Goal: Complete application form

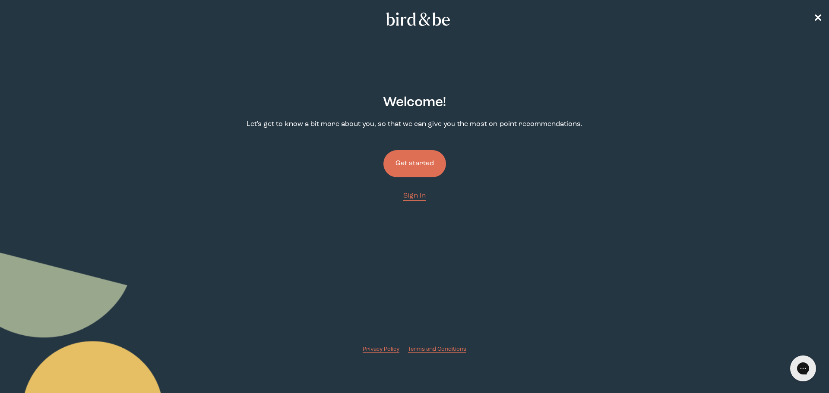
click at [401, 165] on button "Get started" at bounding box center [414, 163] width 63 height 27
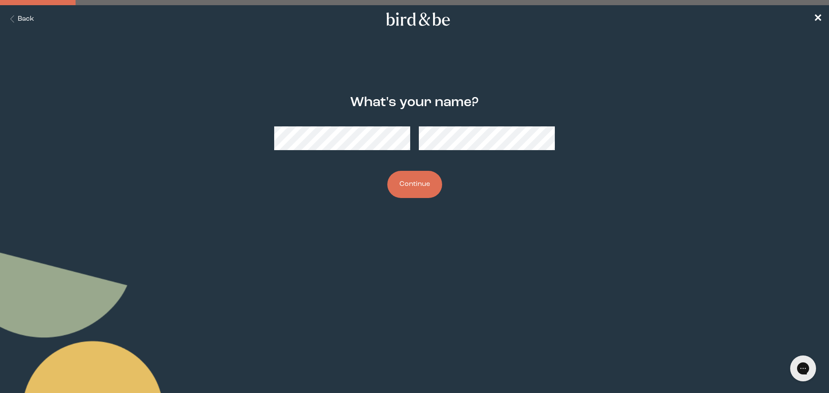
click at [387, 171] on button "Continue" at bounding box center [414, 184] width 55 height 27
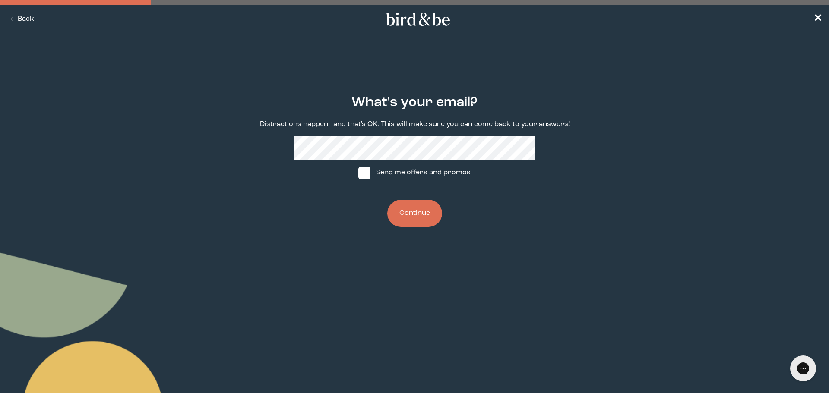
click at [190, 141] on main "What's your email? Distractions happen—and that's OK. This will make sure you c…" at bounding box center [414, 161] width 829 height 174
click at [430, 225] on button "Continue" at bounding box center [414, 213] width 55 height 27
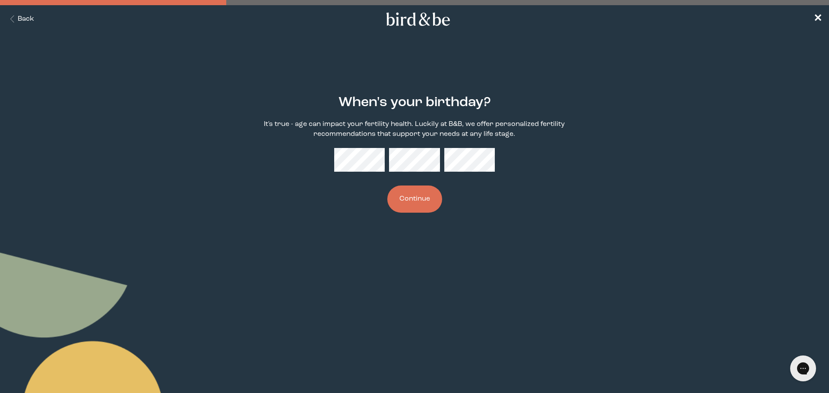
click at [411, 209] on button "Continue" at bounding box center [414, 199] width 55 height 27
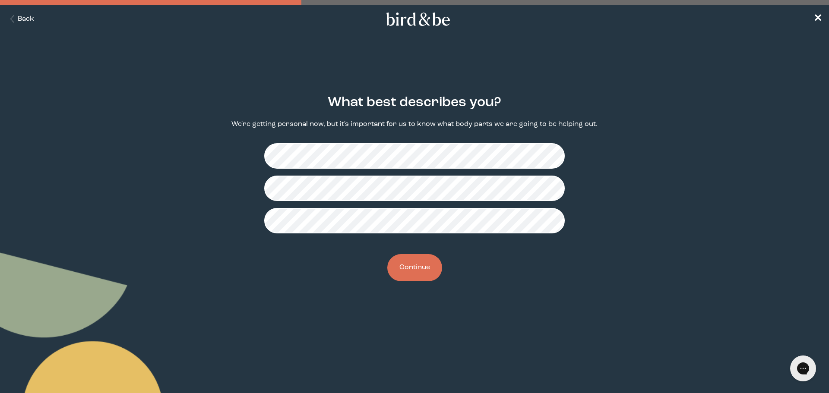
click at [411, 268] on button "Continue" at bounding box center [414, 267] width 55 height 27
click at [410, 271] on button "Continue" at bounding box center [414, 267] width 55 height 27
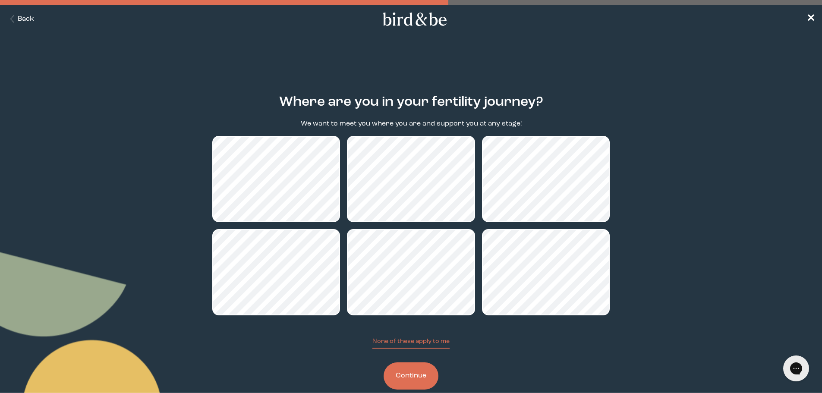
click at [419, 366] on button "Continue" at bounding box center [411, 376] width 55 height 27
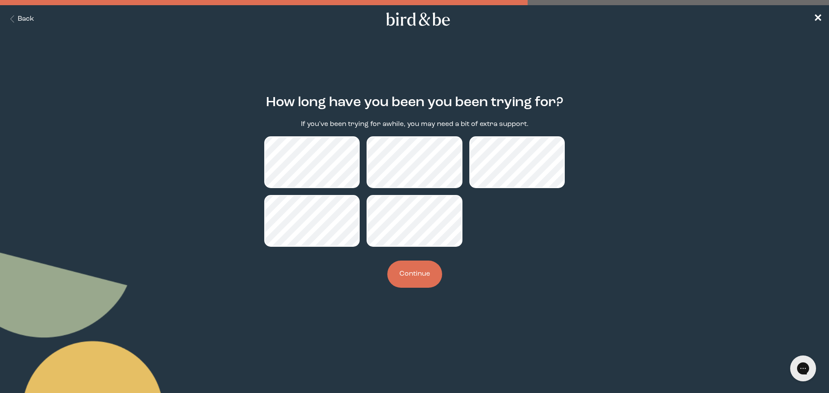
click at [411, 282] on button "Continue" at bounding box center [414, 274] width 55 height 27
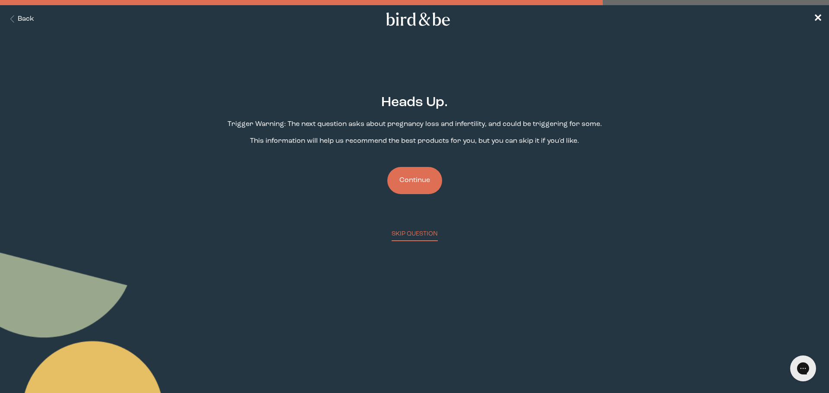
click at [409, 182] on button "Continue" at bounding box center [414, 180] width 55 height 27
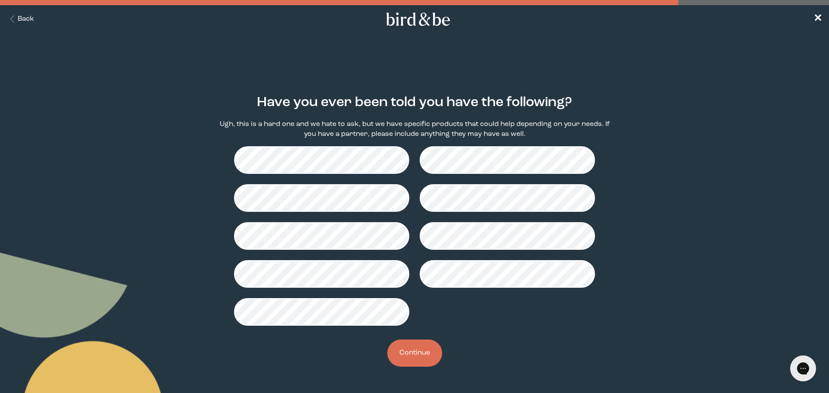
click at [421, 354] on button "Continue" at bounding box center [414, 353] width 55 height 27
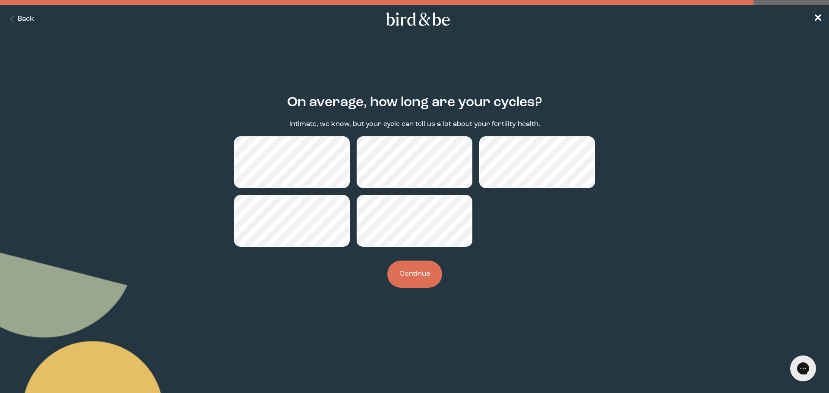
click at [421, 276] on button "Continue" at bounding box center [414, 274] width 55 height 27
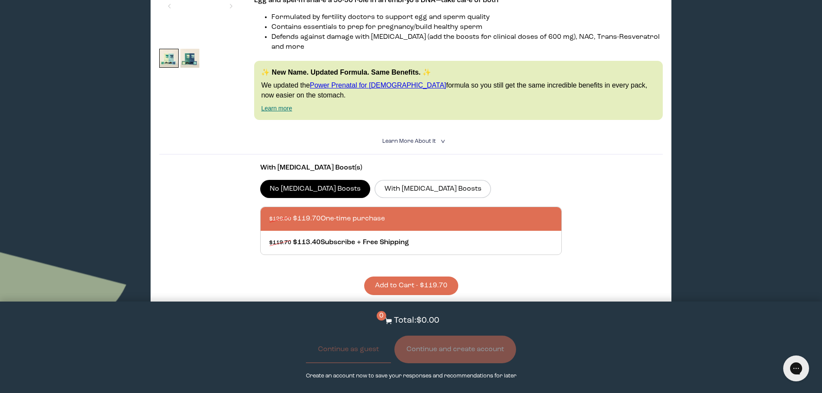
scroll to position [216, 0]
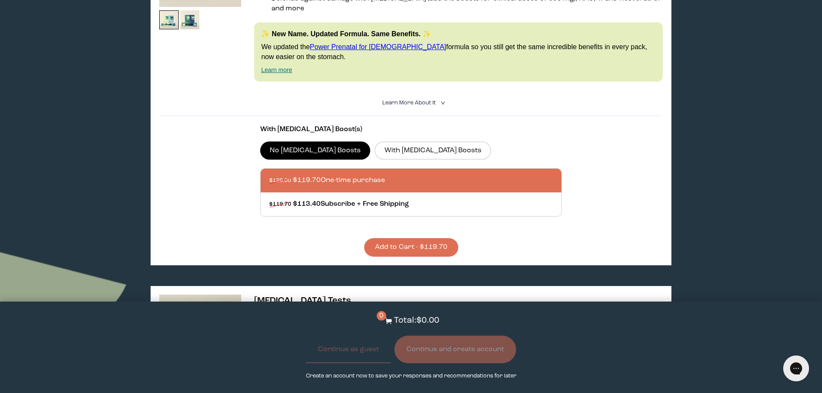
click at [411, 90] on details "Learn More About it < What makes it special 30 daily packs to simplify your rou…" at bounding box center [410, 103] width 503 height 26
click at [414, 100] on span "Learn More About it" at bounding box center [410, 103] width 54 height 6
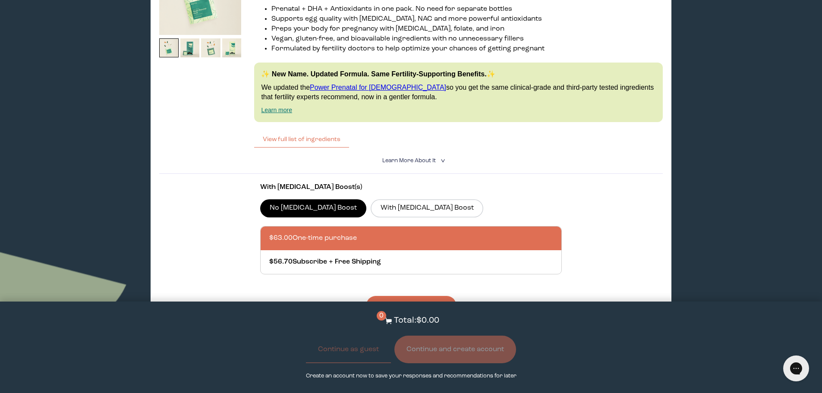
scroll to position [2202, 0]
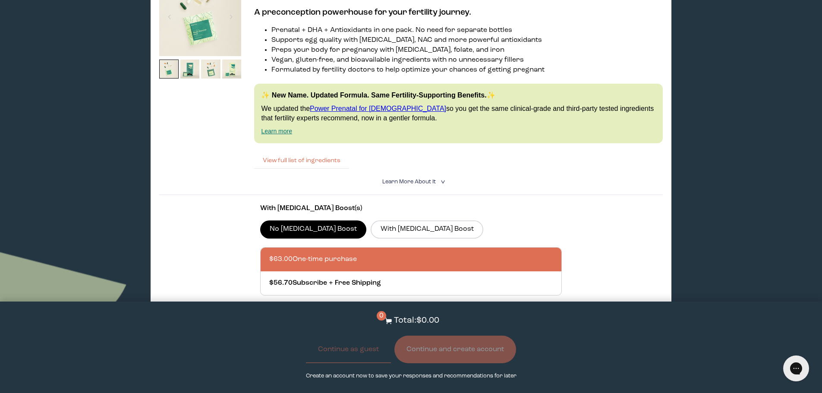
click at [303, 152] on button "View full list of ingredients" at bounding box center [301, 160] width 95 height 17
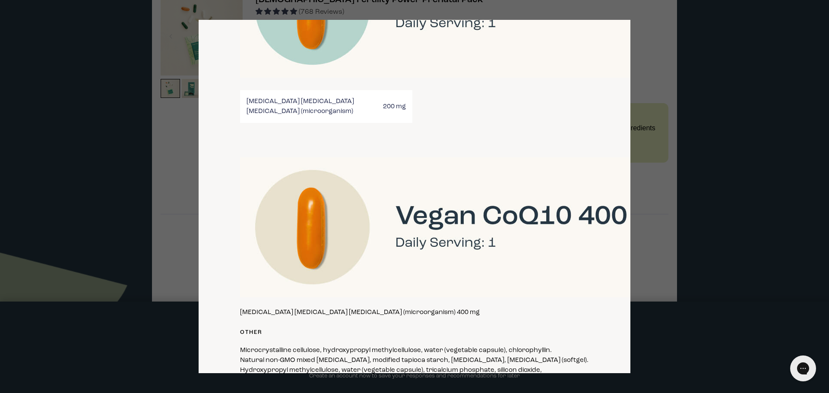
scroll to position [1950, 0]
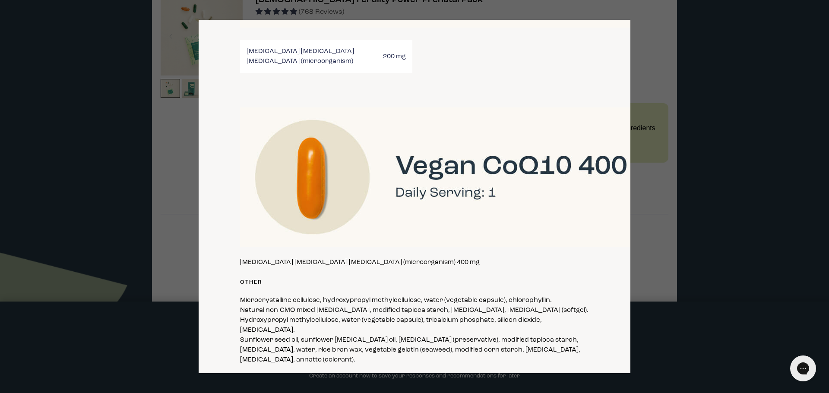
click at [642, 31] on div at bounding box center [414, 196] width 829 height 393
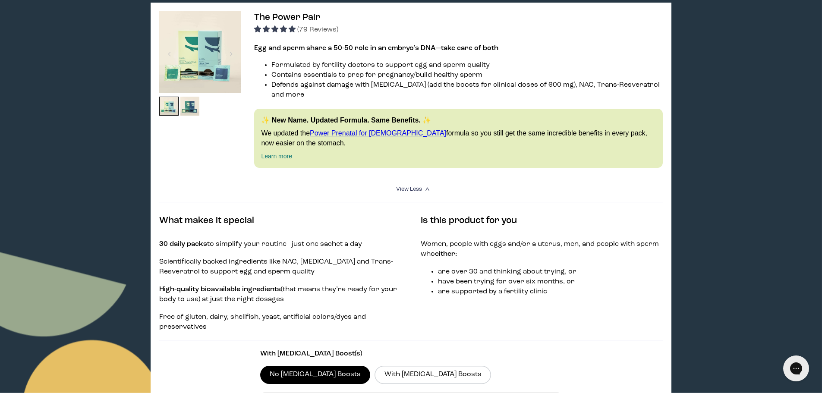
scroll to position [0, 0]
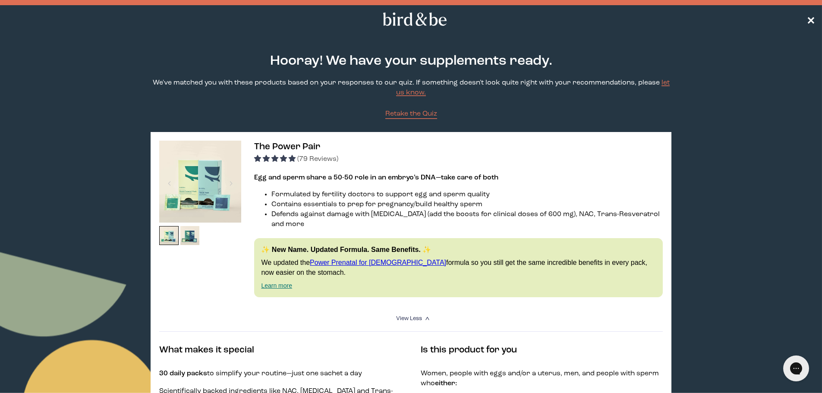
click at [814, 19] on span "✕" at bounding box center [811, 19] width 9 height 10
